Goal: Task Accomplishment & Management: Manage account settings

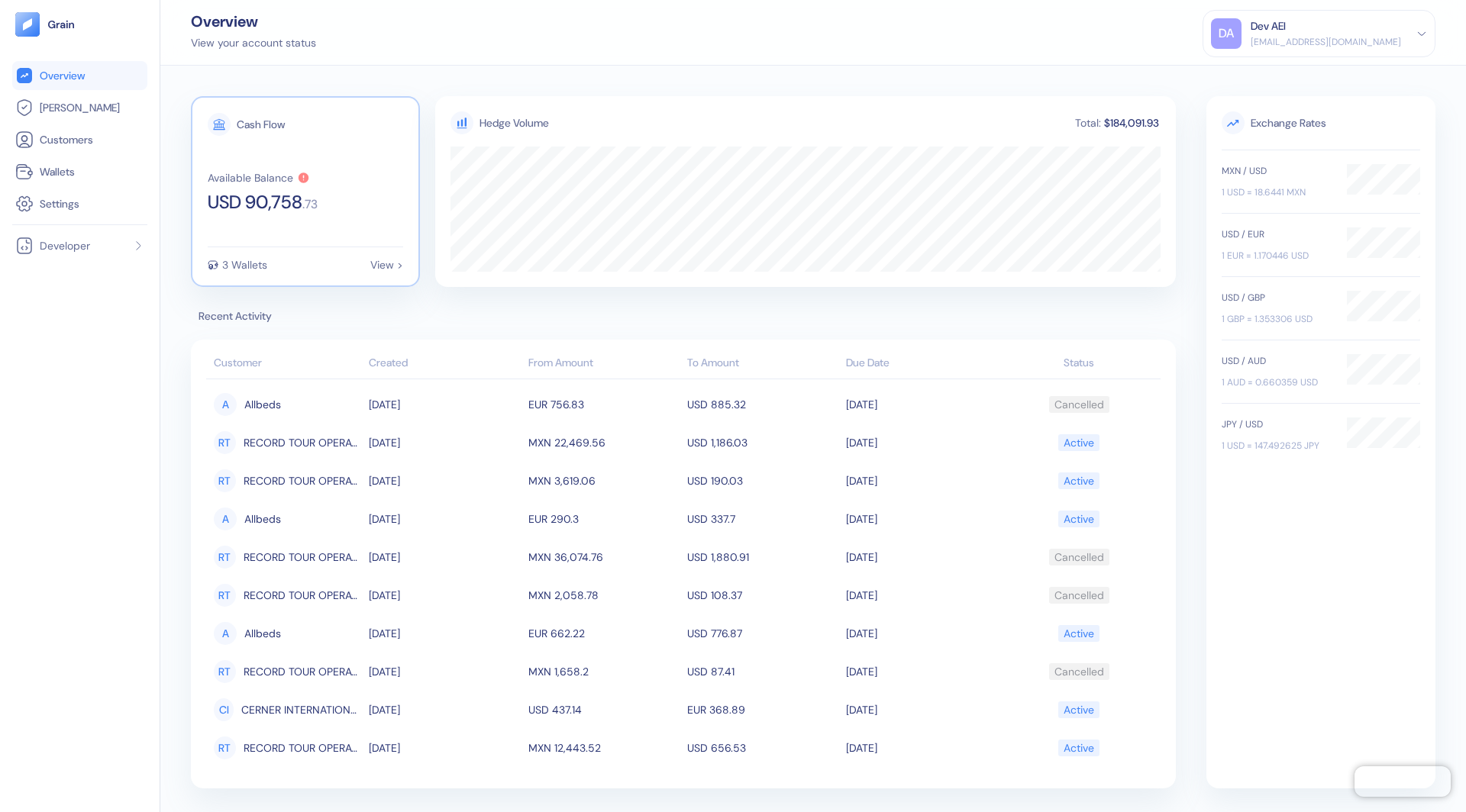
click at [251, 164] on div "Cash Flow Available Balance USD 90,758 . 73 3 Wallets View >" at bounding box center [305, 191] width 229 height 191
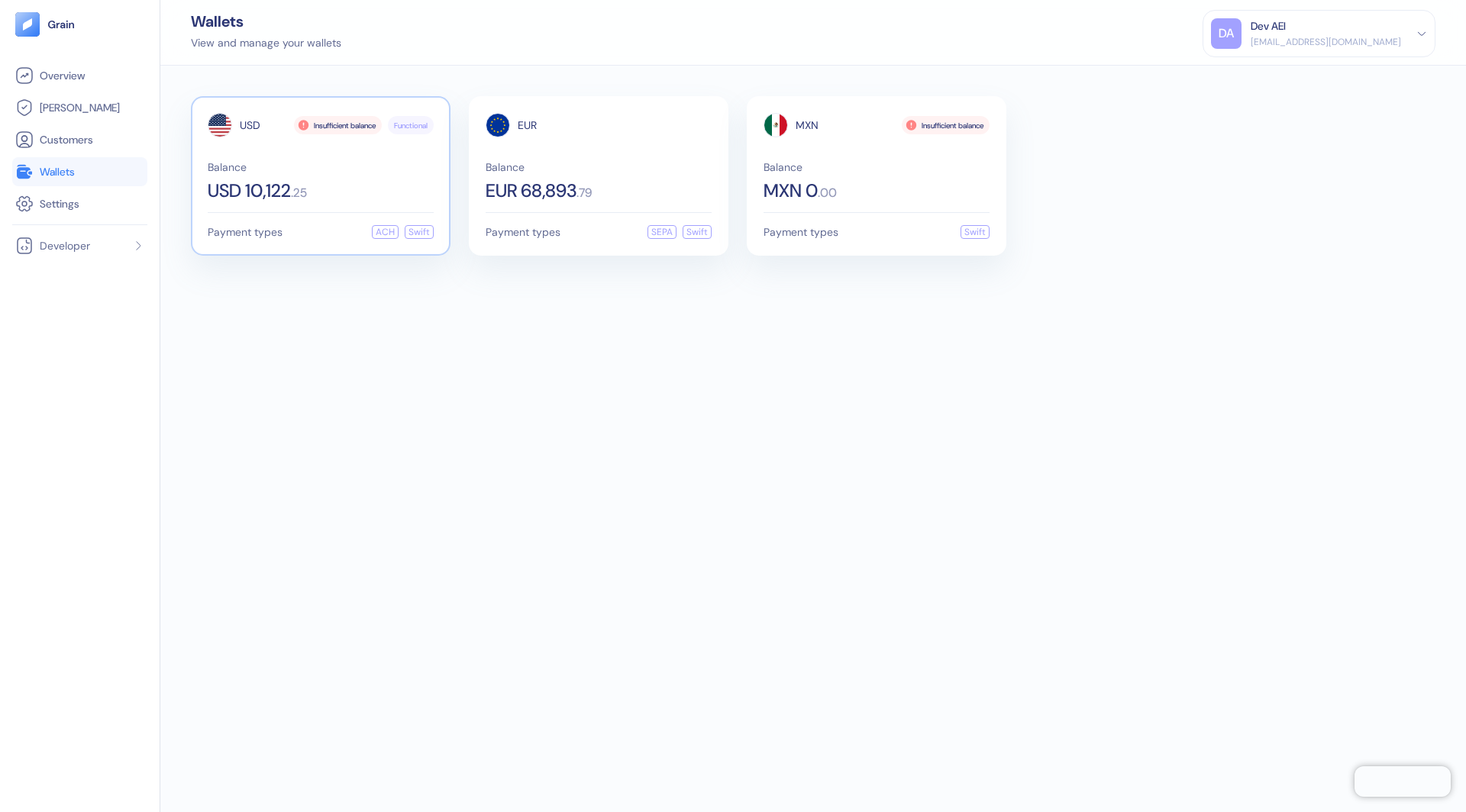
click at [368, 155] on div "USD Insufficient balance Functional Balance USD 10,122 . 25" at bounding box center [320, 157] width 226 height 87
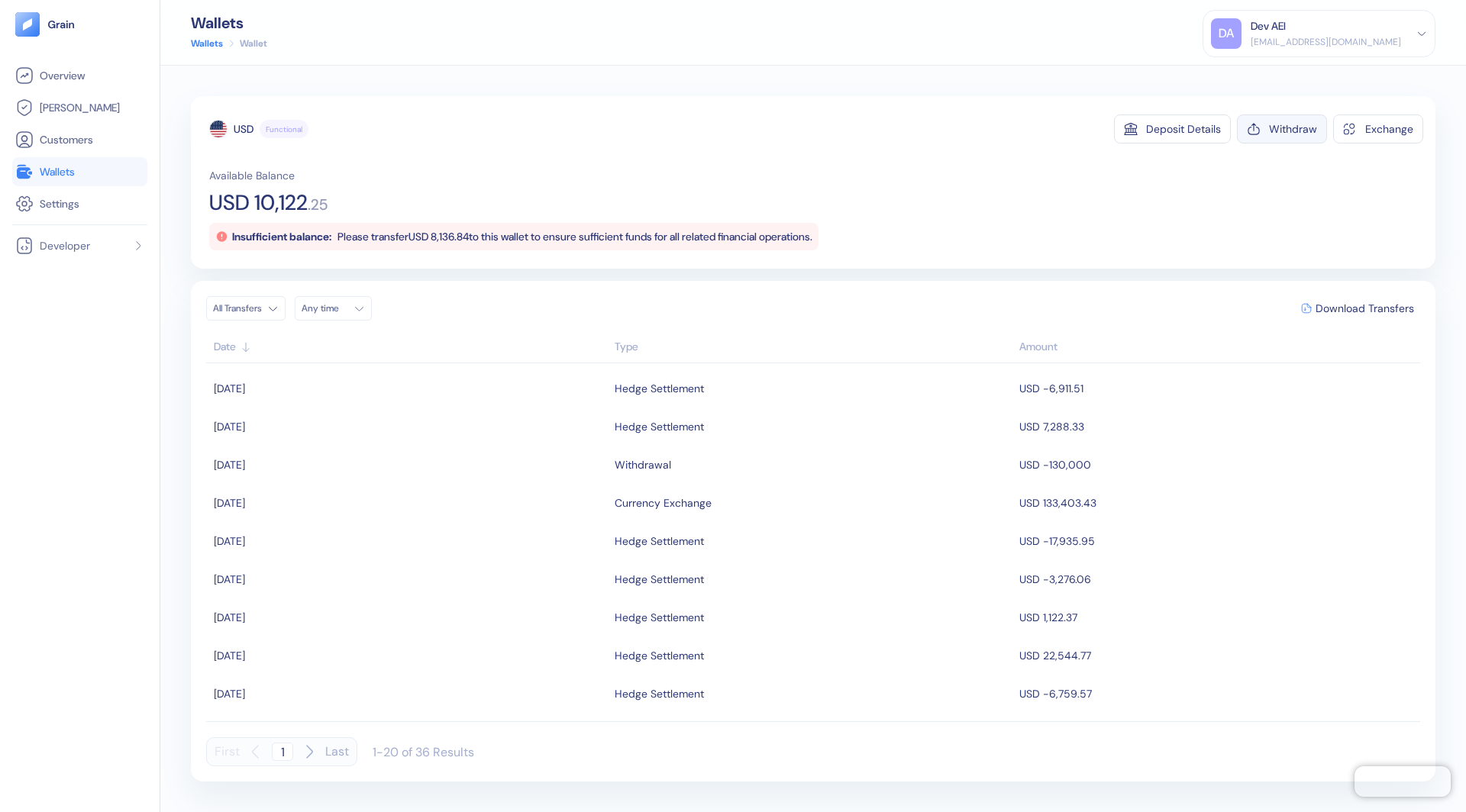
click at [1306, 129] on div "Withdraw" at bounding box center [1293, 128] width 48 height 11
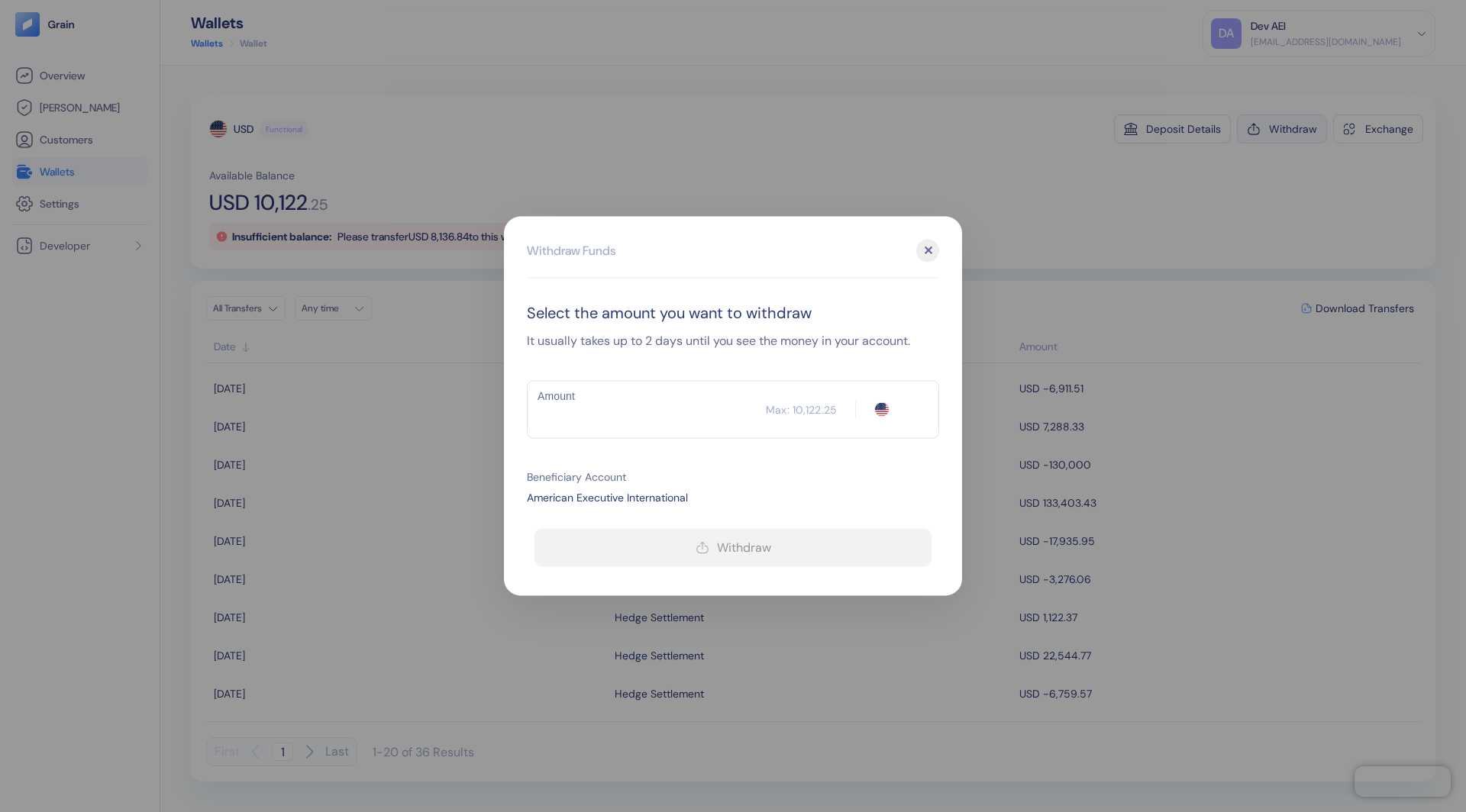
type input "USD"
click at [670, 424] on input "Amount" at bounding box center [646, 409] width 239 height 38
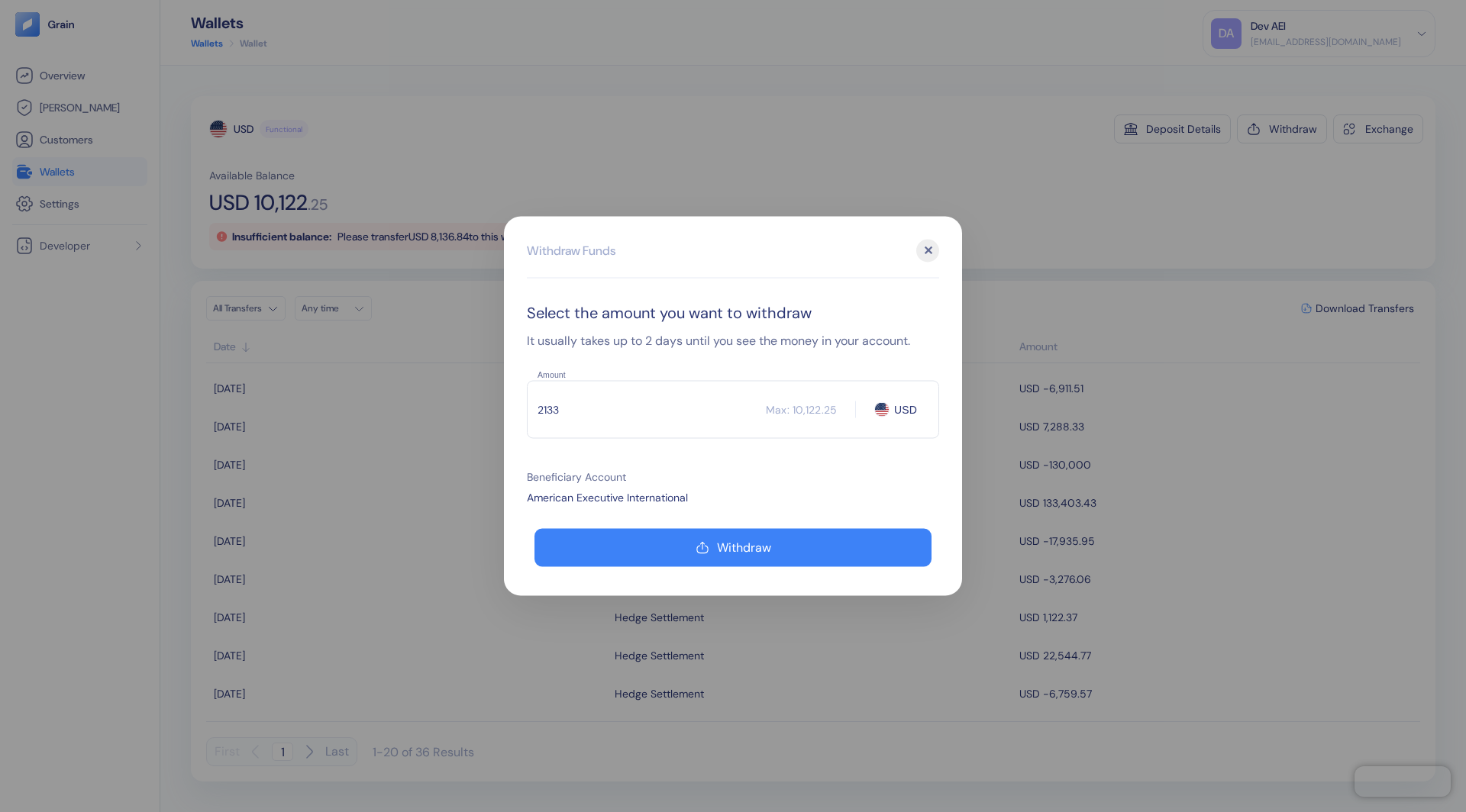
type input "2133"
click at [930, 254] on div "✕" at bounding box center [927, 250] width 23 height 23
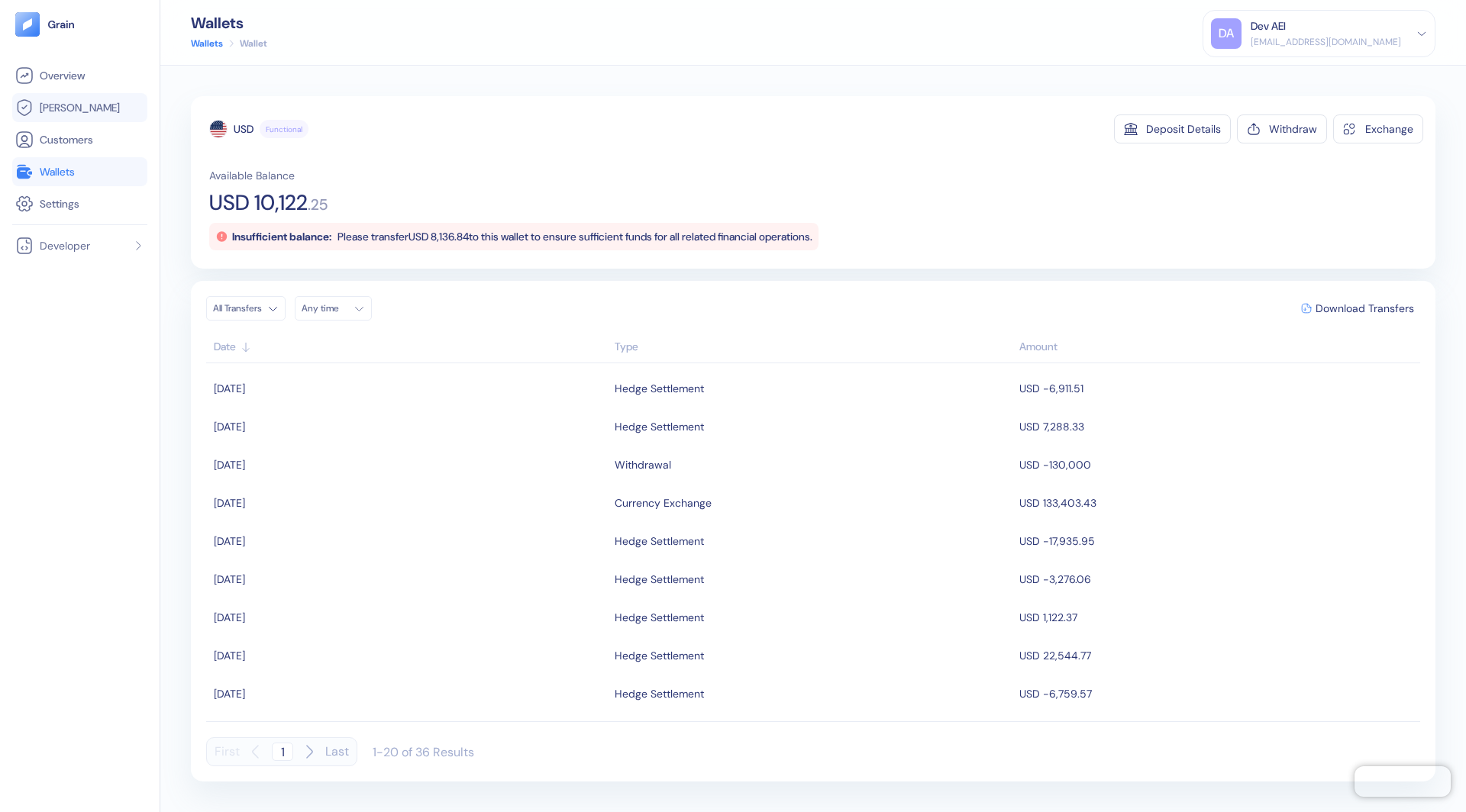
click at [134, 113] on link "[PERSON_NAME]" at bounding box center [80, 107] width 129 height 18
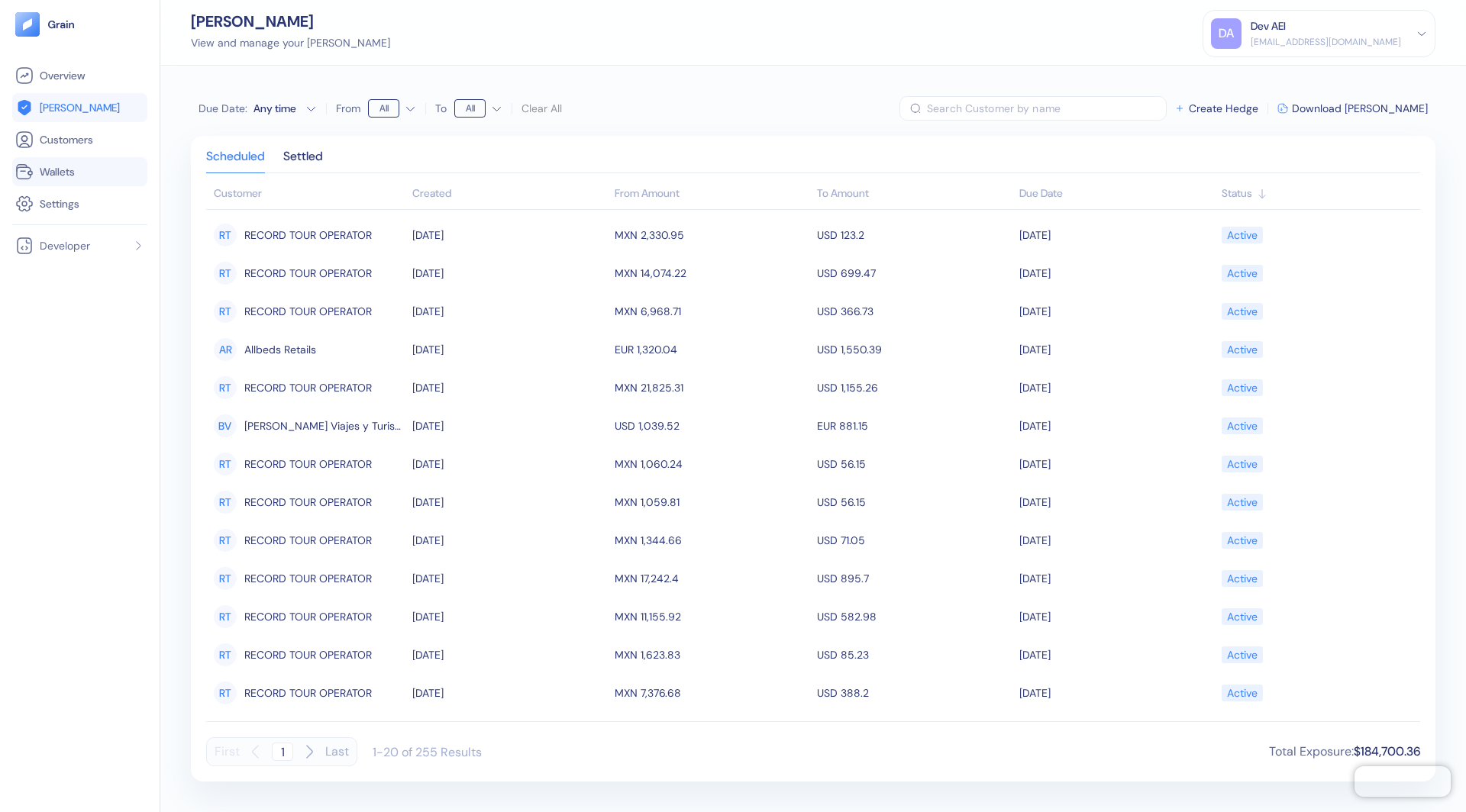
click at [86, 176] on link "Wallets" at bounding box center [80, 172] width 129 height 18
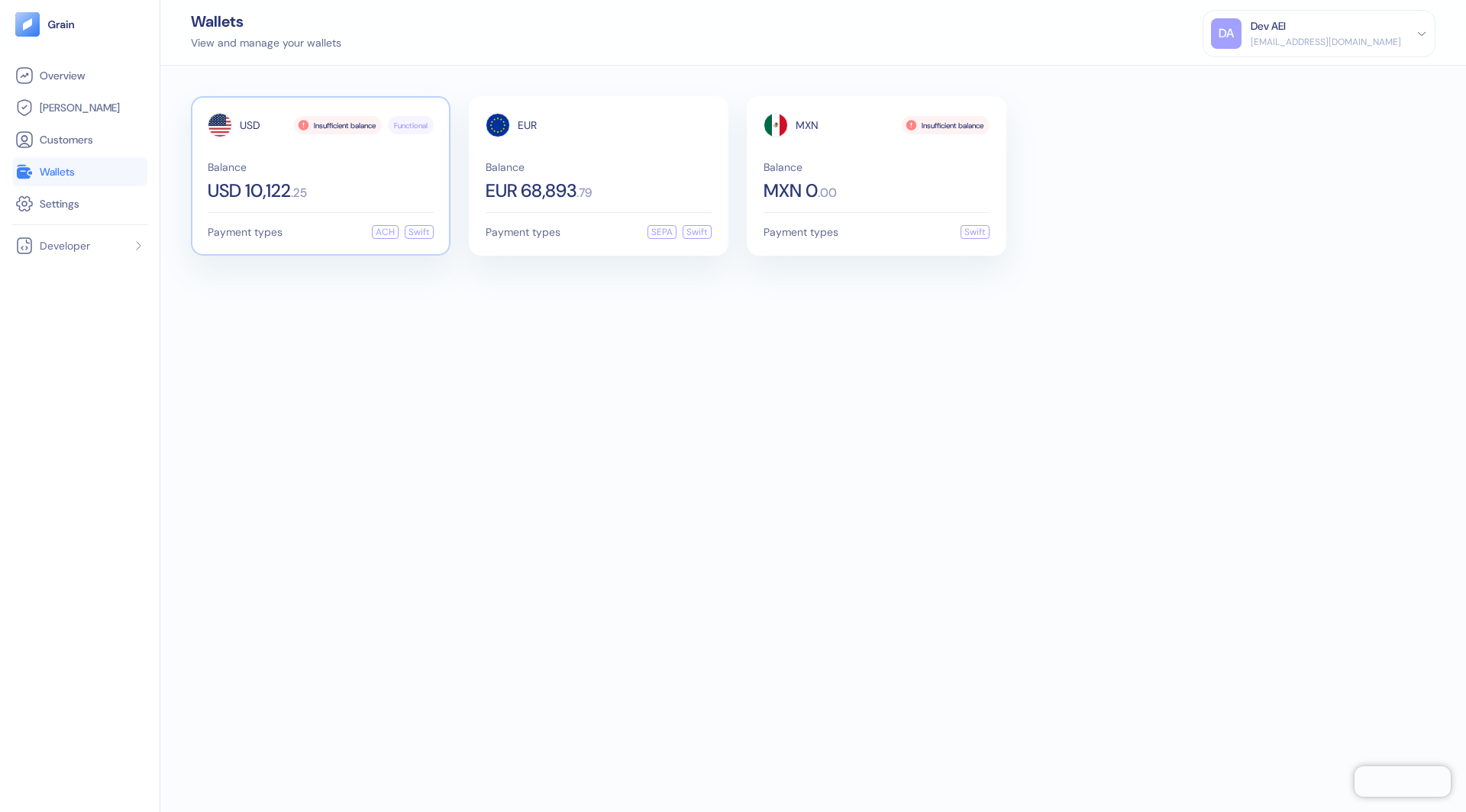
click at [366, 164] on span "Balance" at bounding box center [320, 167] width 226 height 11
